Goal: Navigation & Orientation: Find specific page/section

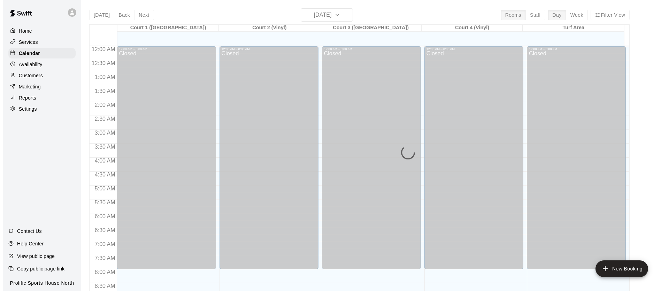
scroll to position [395, 0]
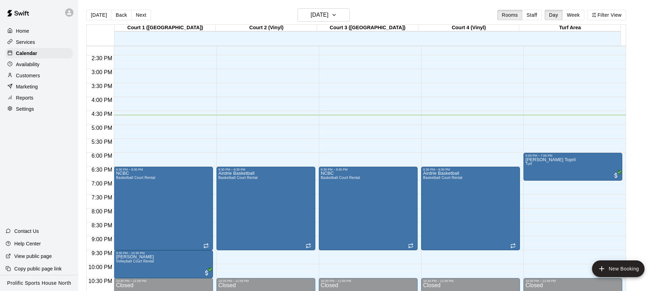
click at [65, 12] on div at bounding box center [69, 12] width 8 height 8
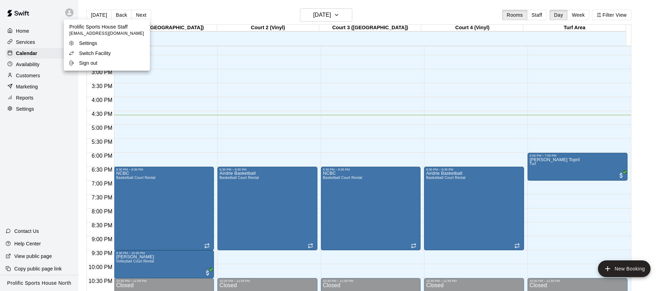
click at [99, 50] on p "Switch Facility" at bounding box center [95, 53] width 32 height 7
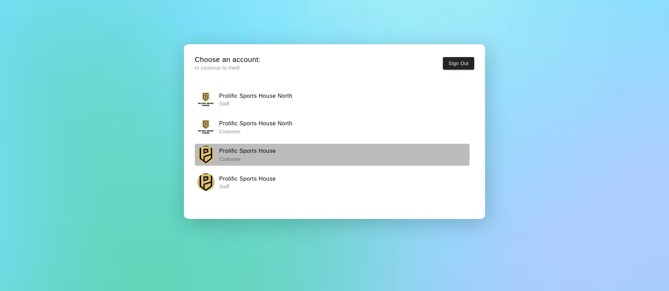
click at [265, 153] on h6 "Prolific Sports House" at bounding box center [247, 151] width 57 height 9
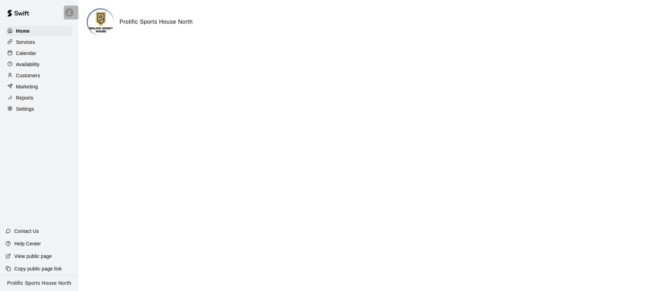
click at [74, 12] on div at bounding box center [71, 13] width 15 height 14
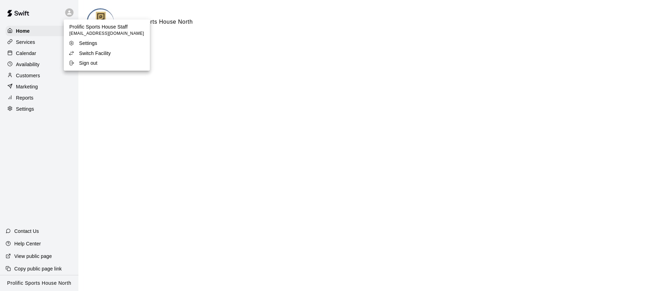
click at [98, 56] on p "Switch Facility" at bounding box center [95, 53] width 32 height 7
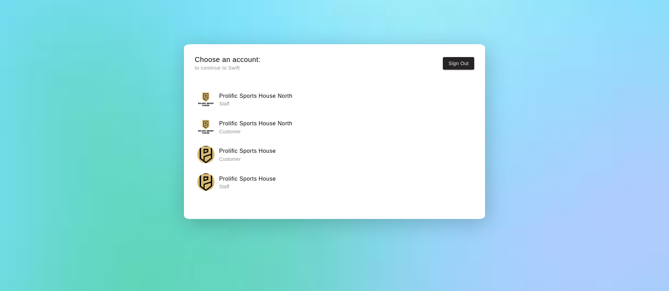
click at [240, 180] on h6 "Prolific Sports House" at bounding box center [247, 178] width 57 height 9
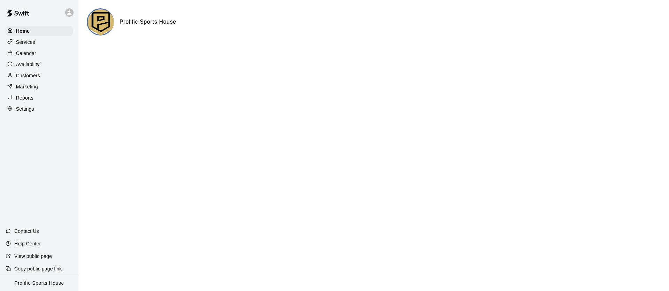
click at [28, 54] on p "Calendar" at bounding box center [26, 53] width 20 height 7
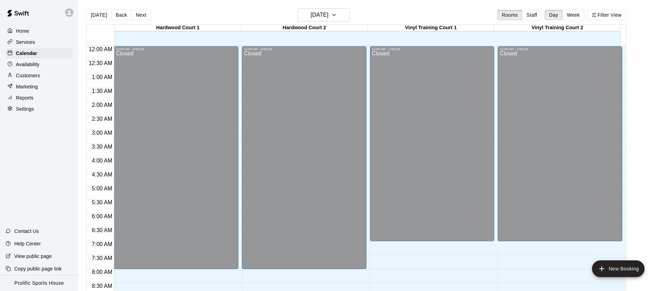
scroll to position [416, 0]
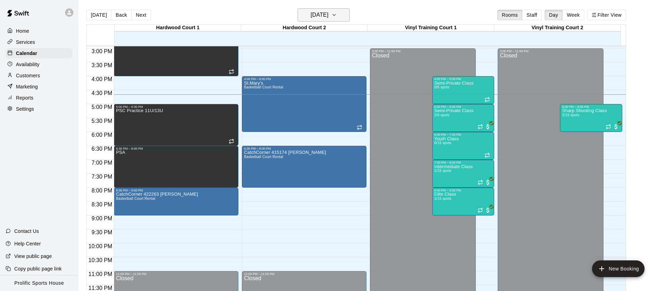
click at [342, 17] on button "[DATE]" at bounding box center [324, 14] width 52 height 13
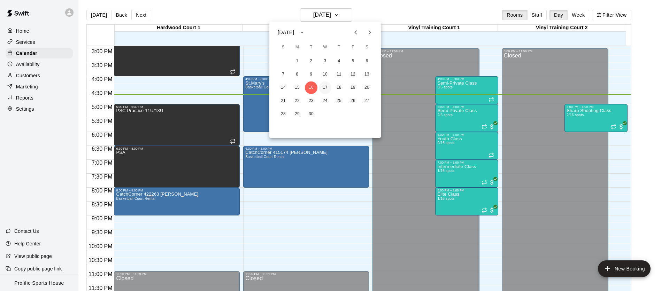
click at [325, 89] on button "17" at bounding box center [325, 87] width 13 height 13
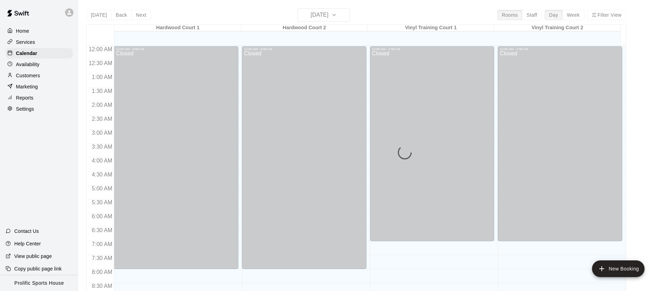
scroll to position [395, 0]
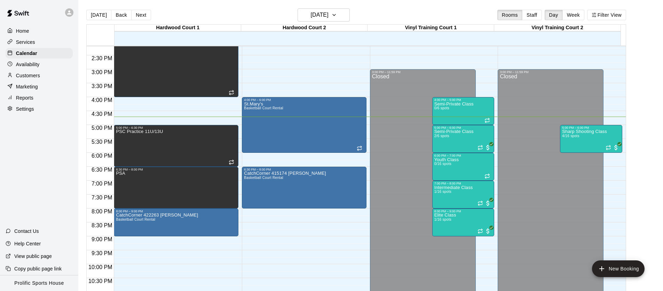
click at [65, 11] on div at bounding box center [69, 12] width 8 height 8
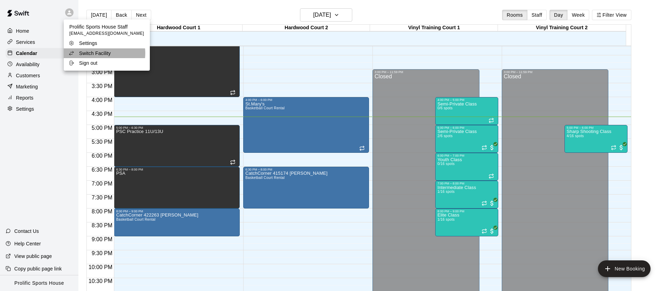
click at [104, 53] on p "Switch Facility" at bounding box center [95, 53] width 32 height 7
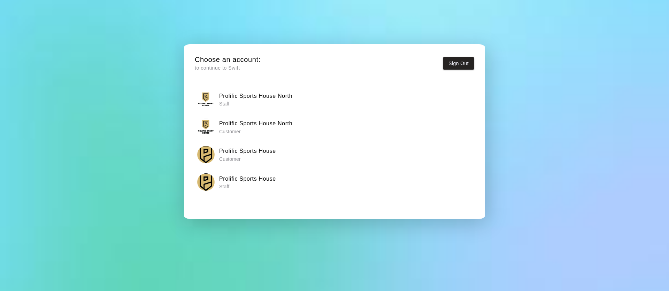
click at [251, 108] on div "Prolific Sports House North Staff" at bounding box center [334, 99] width 275 height 17
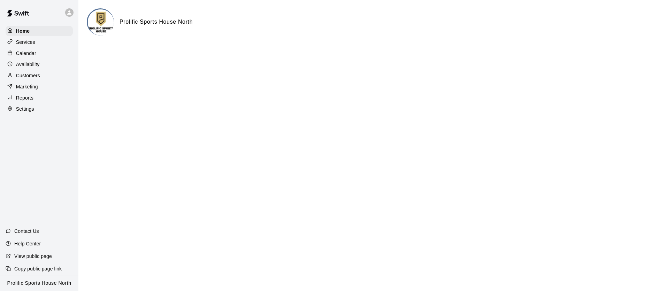
click at [53, 50] on div "Calendar" at bounding box center [39, 53] width 67 height 10
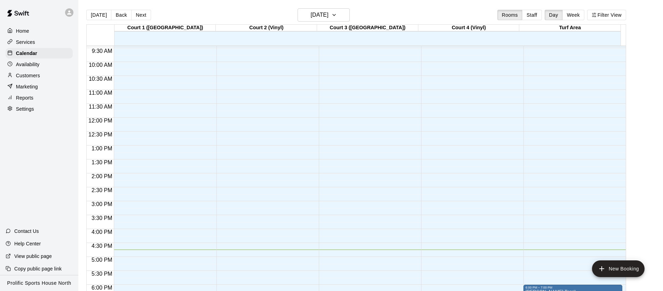
scroll to position [416, 0]
